Goal: Task Accomplishment & Management: Complete application form

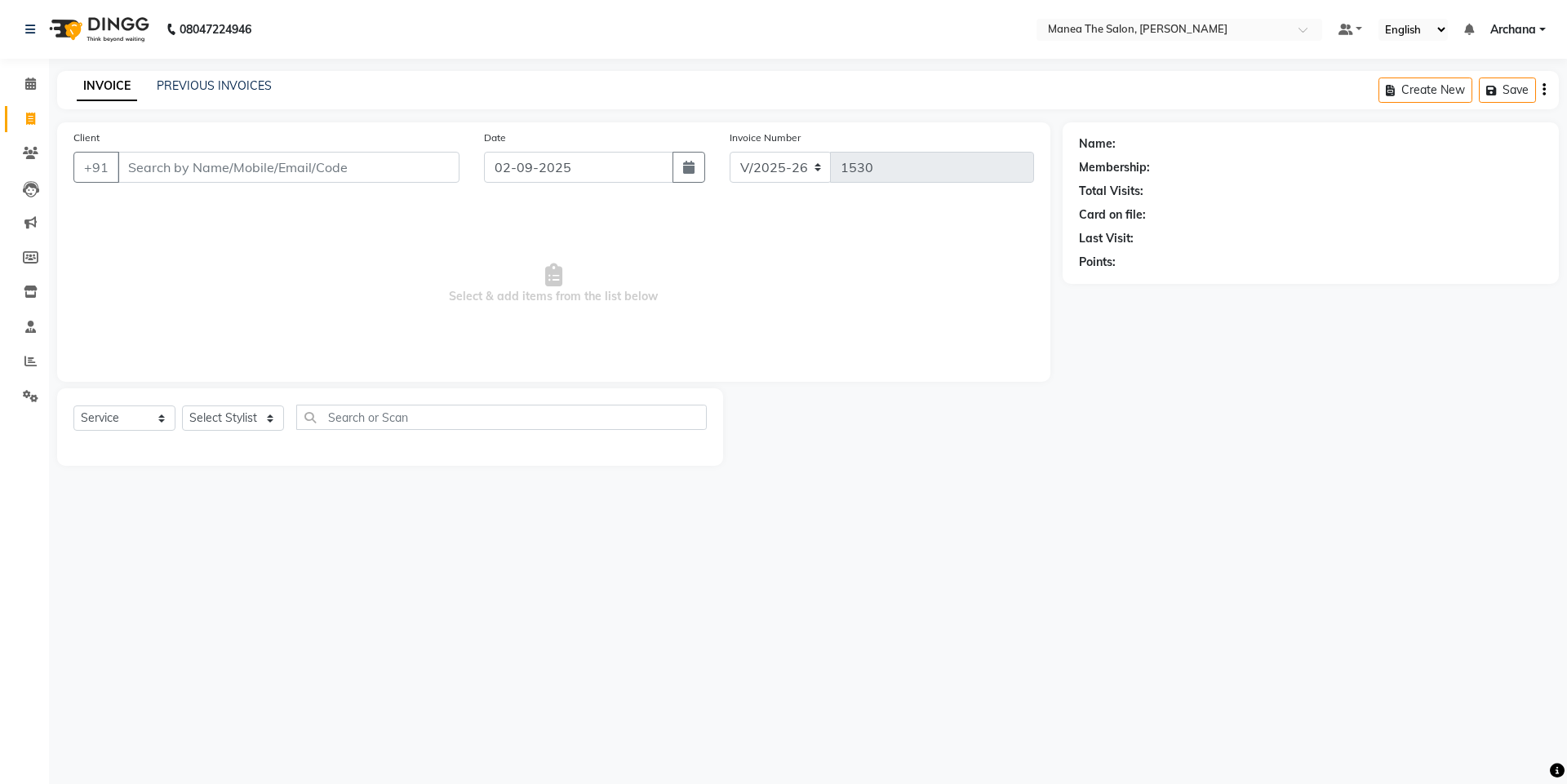
select select "6846"
select select "service"
click at [252, 408] on select "Select Stylist [PERSON_NAME] My Mane'a. [PERSON_NAME] nisha [PERSON_NAME] [PERS…" at bounding box center [232, 417] width 102 height 25
select select "82236"
click at [182, 405] on select "Select Stylist [PERSON_NAME] My Mane'a. [PERSON_NAME] nisha [PERSON_NAME] [PERS…" at bounding box center [232, 417] width 102 height 25
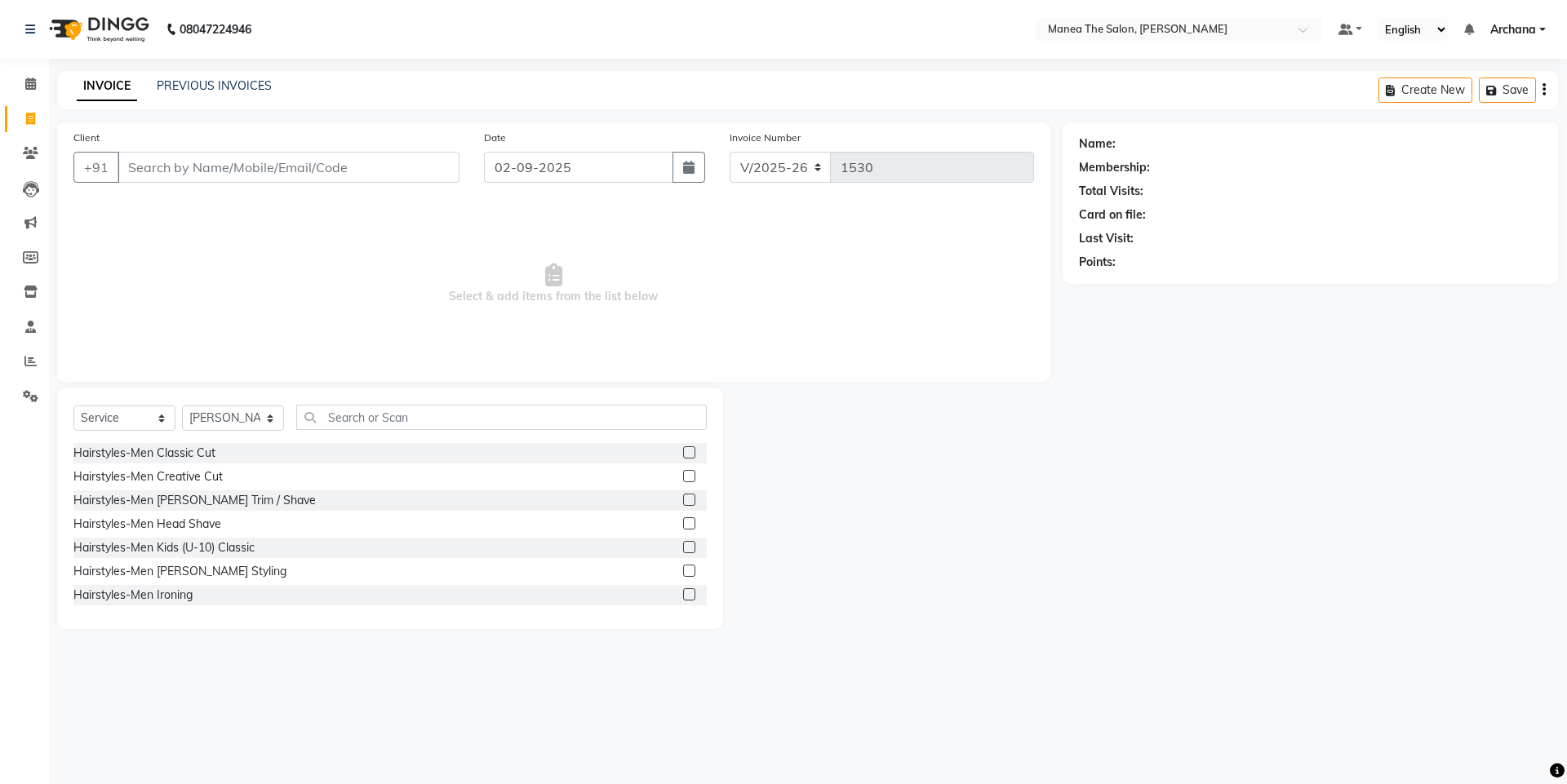
click at [683, 452] on label at bounding box center [690, 452] width 12 height 12
click at [683, 452] on input "checkbox" at bounding box center [689, 453] width 10 height 10
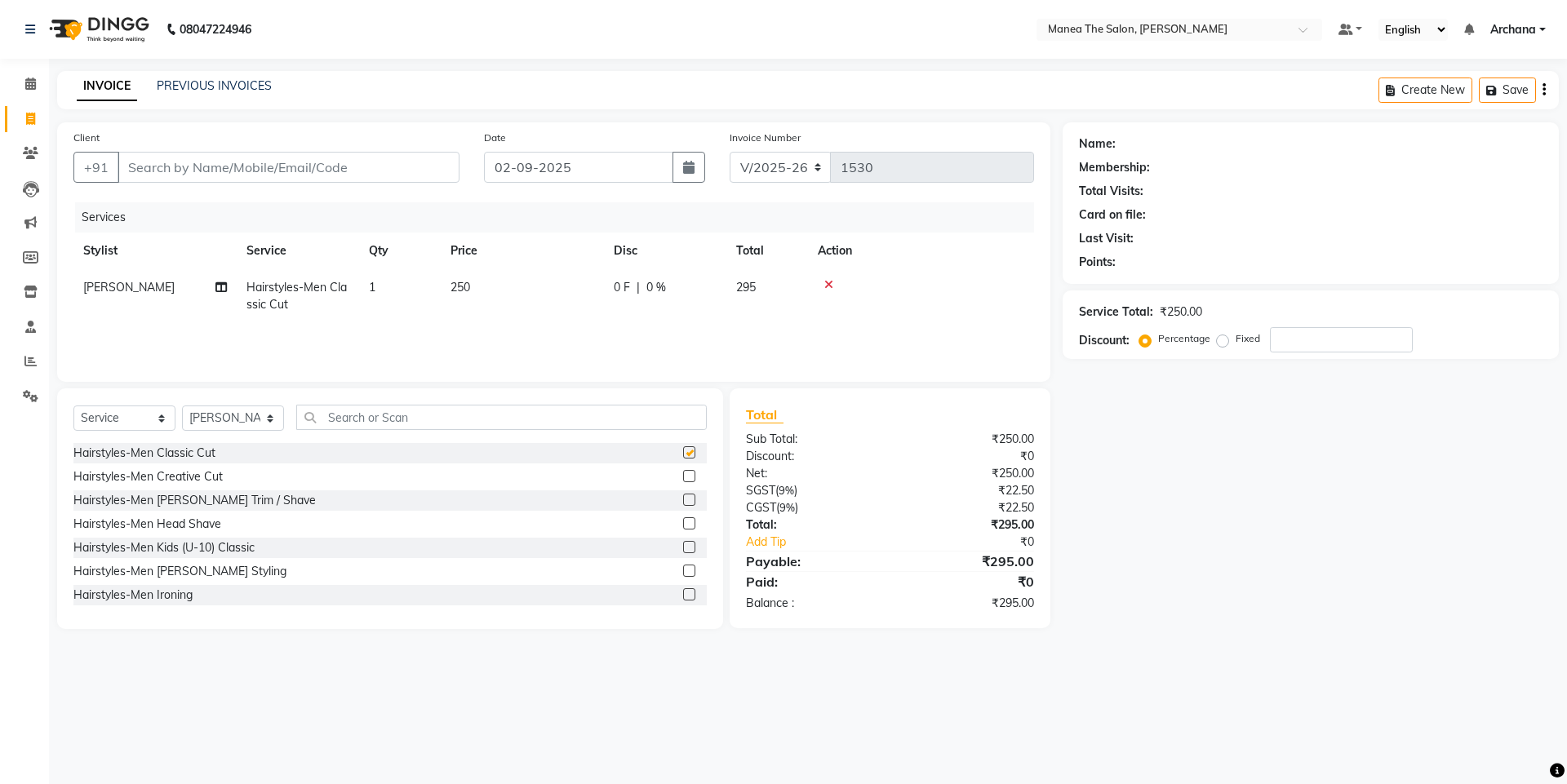
checkbox input "false"
click at [268, 168] on input "Client" at bounding box center [288, 168] width 342 height 31
type input "9"
type input "0"
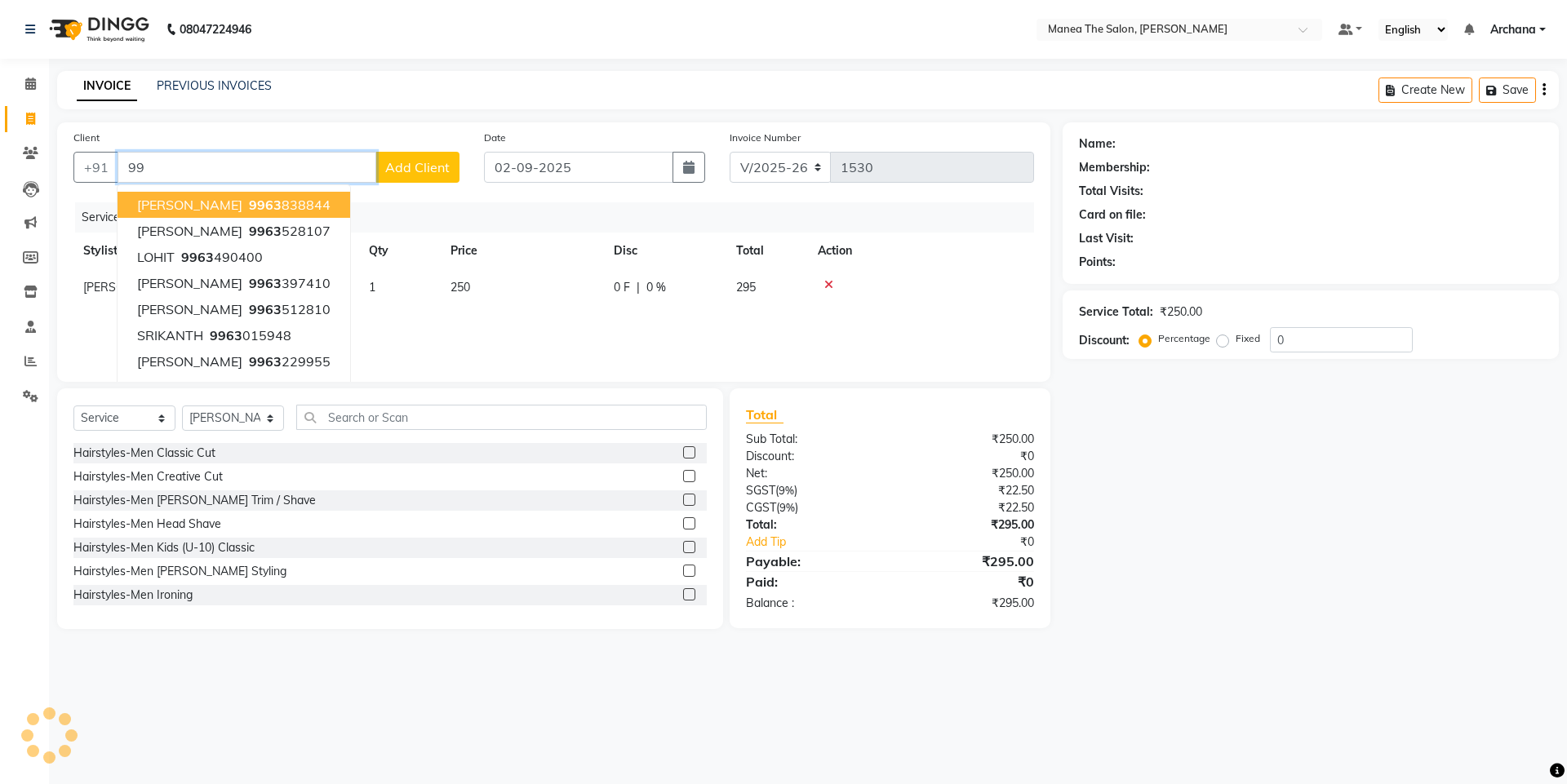
type input "9"
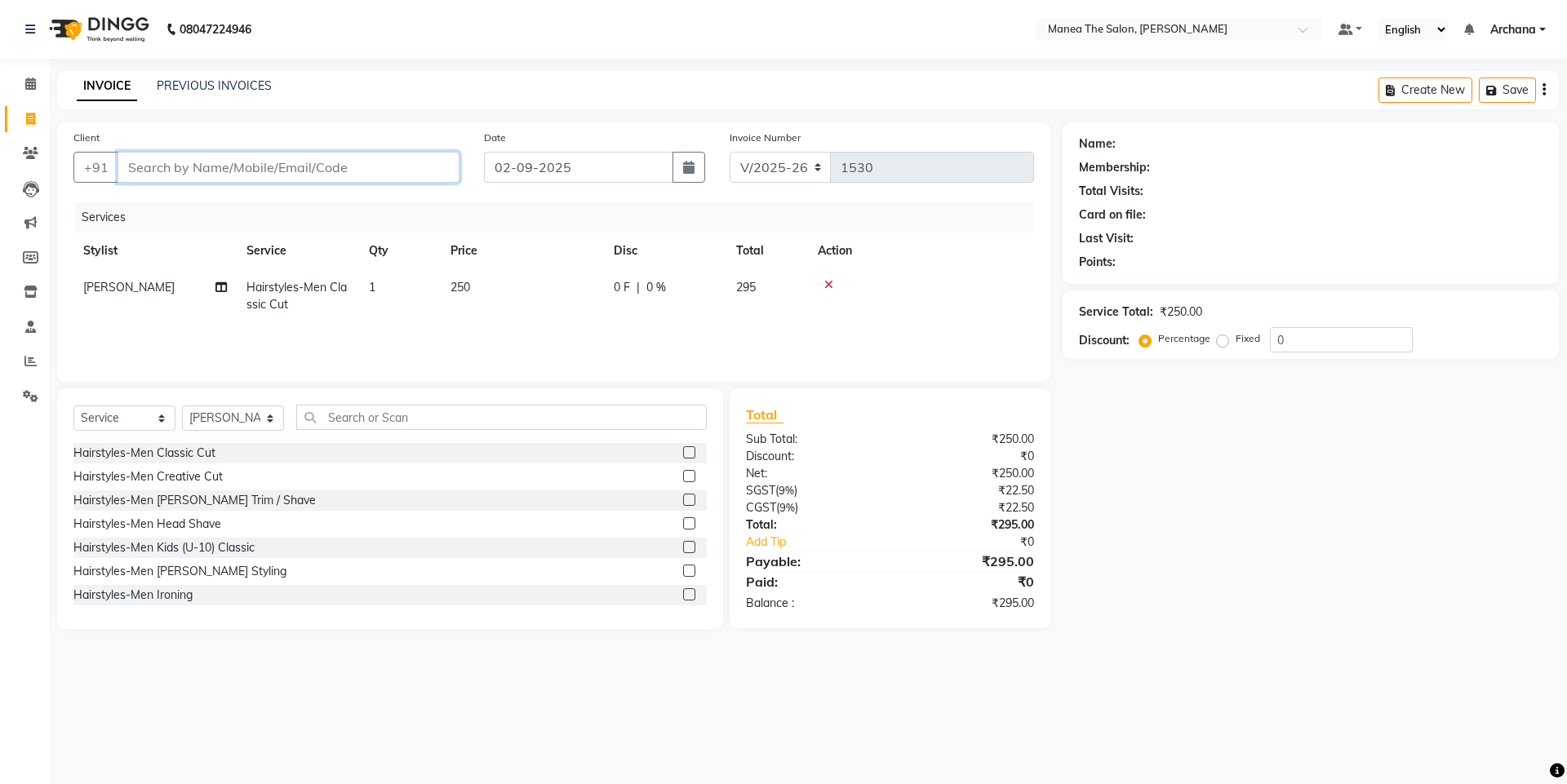
click at [228, 173] on input "Client" at bounding box center [288, 168] width 342 height 31
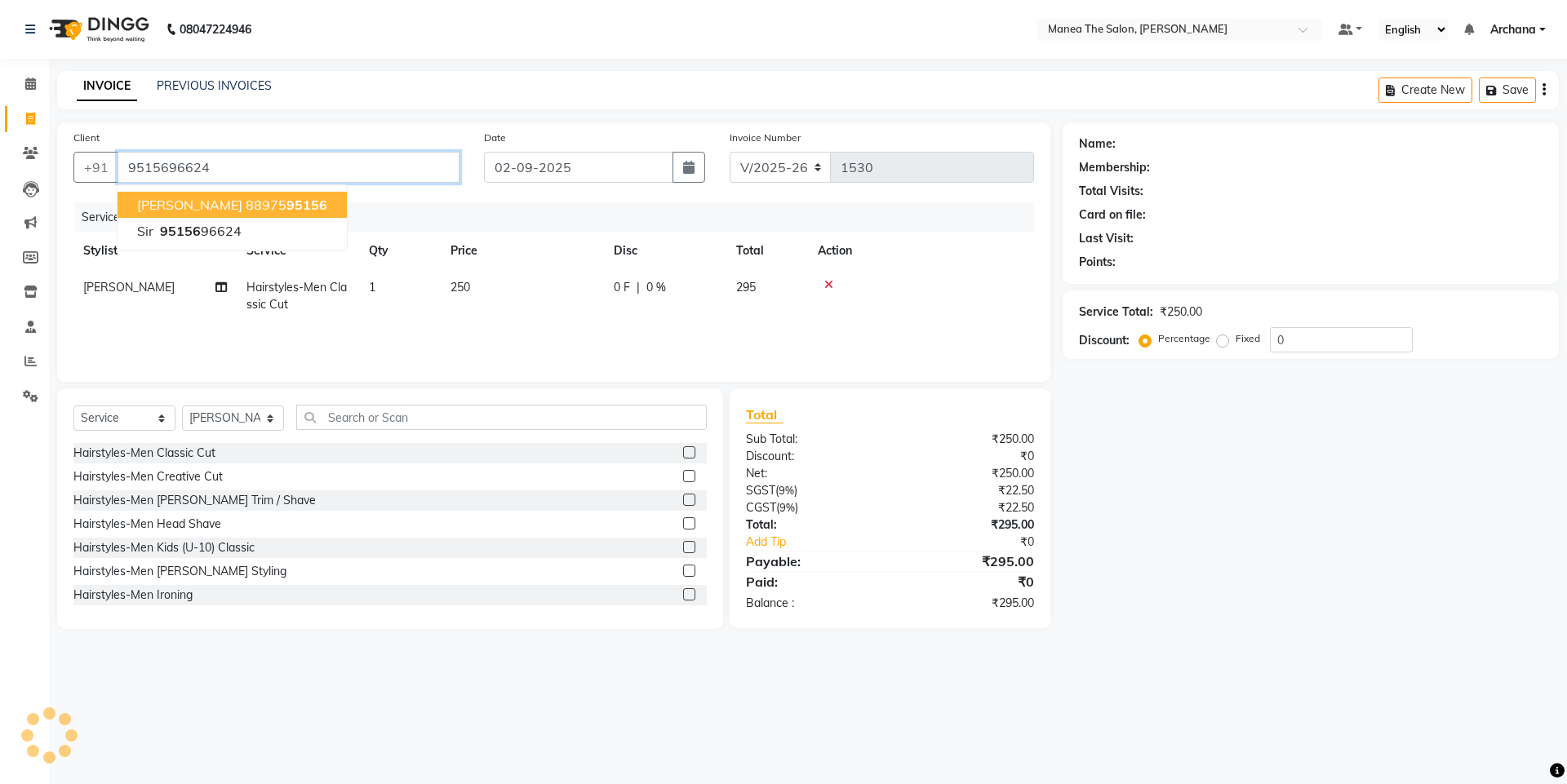
type input "9515696624"
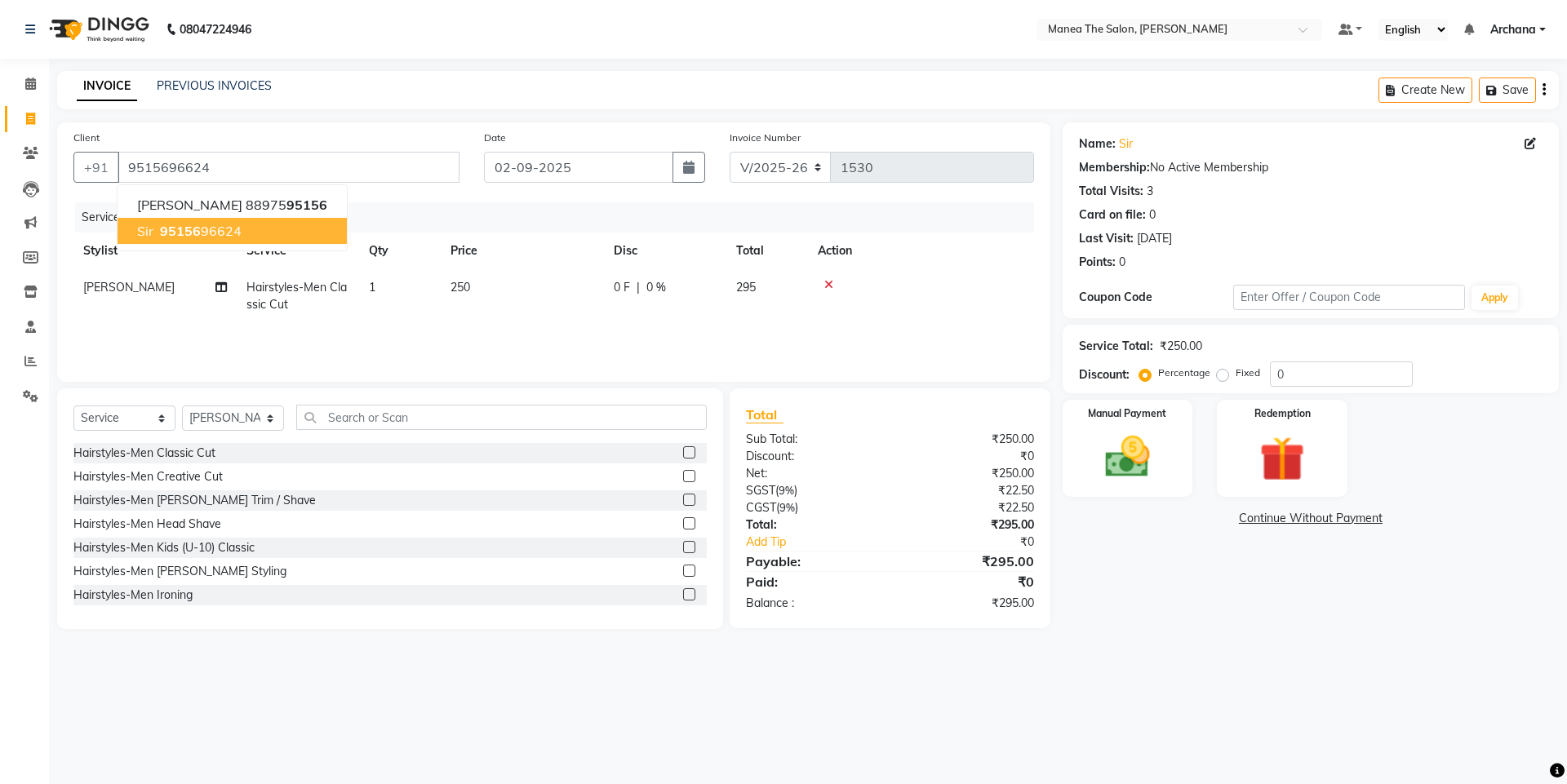
click at [261, 233] on button "sir 95156 96624" at bounding box center [232, 231] width 230 height 26
click at [1143, 447] on img at bounding box center [1127, 457] width 76 height 54
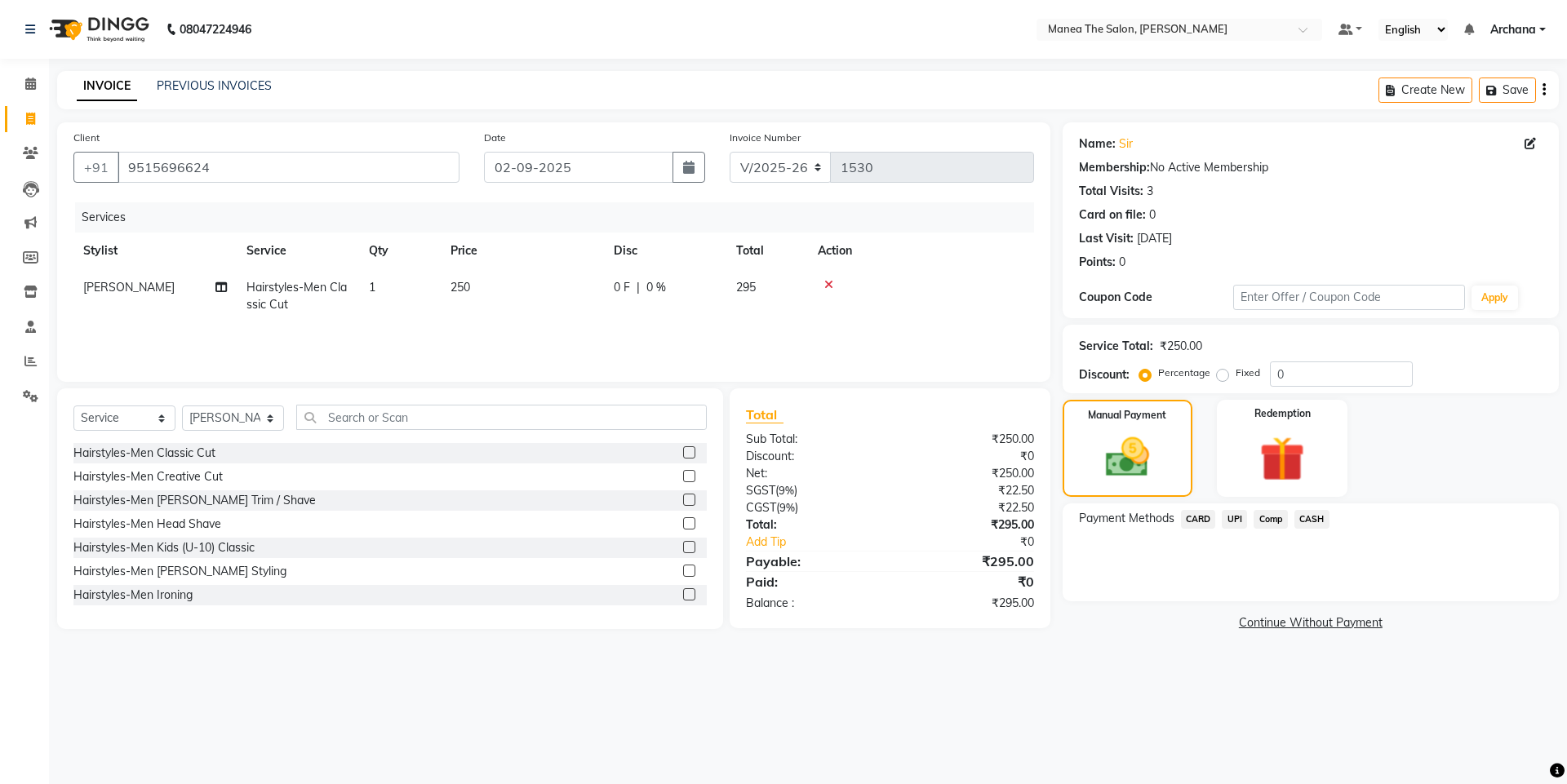
click at [1234, 515] on span "UPI" at bounding box center [1234, 520] width 25 height 19
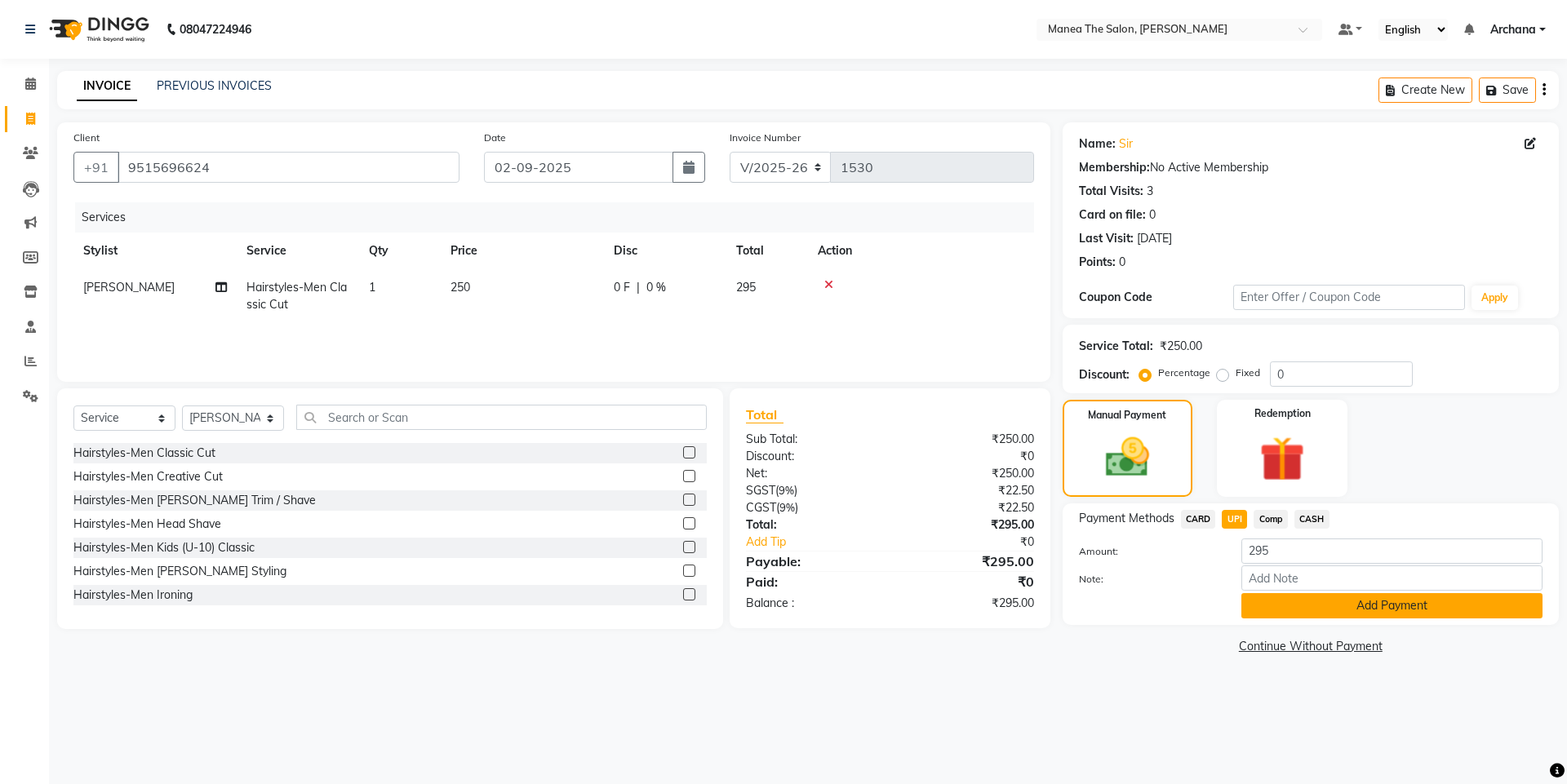
click at [1334, 608] on button "Add Payment" at bounding box center [1391, 605] width 301 height 25
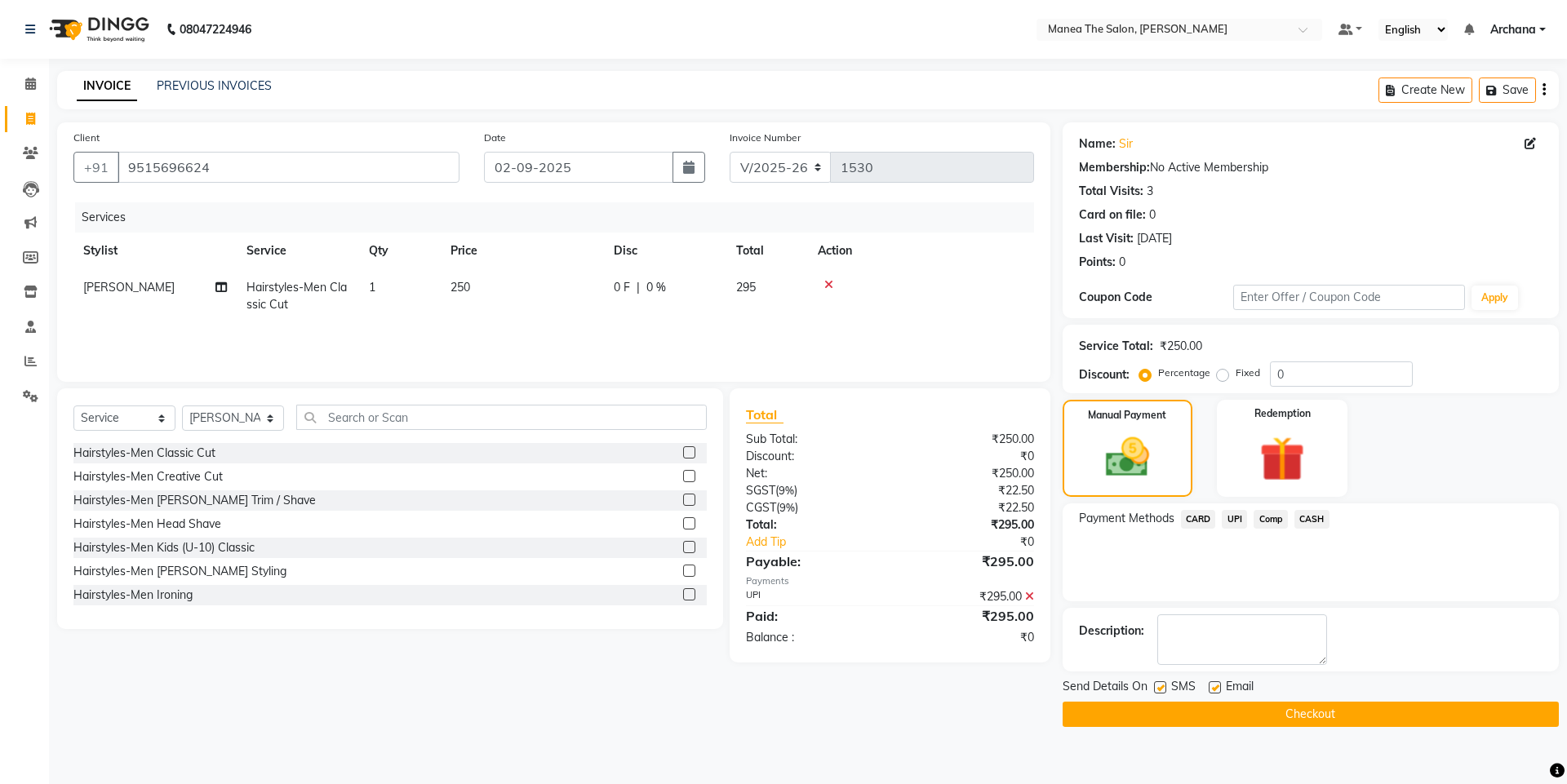
click at [1322, 722] on button "Checkout" at bounding box center [1310, 714] width 497 height 25
